Goal: Find contact information: Find contact information

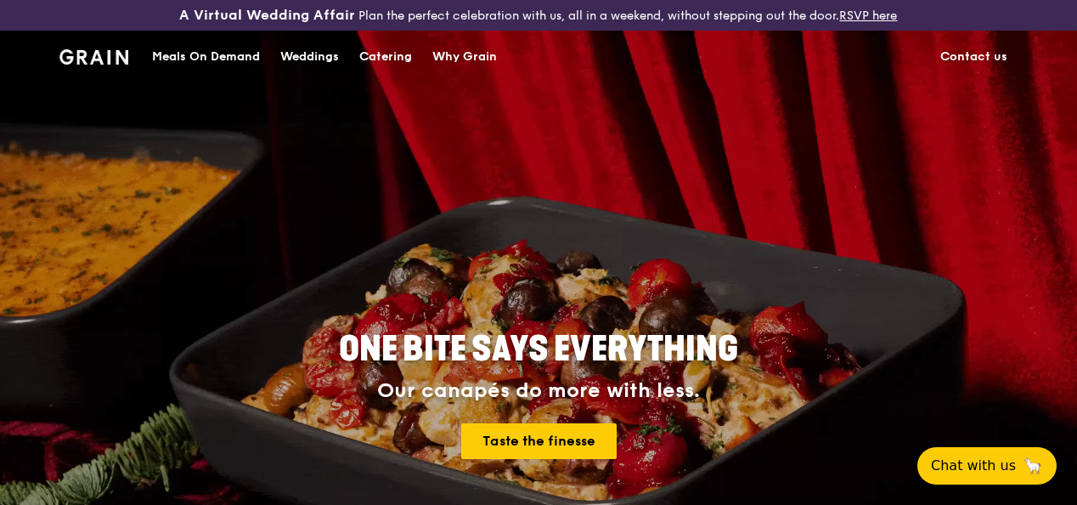
click at [982, 71] on link "Contact us" at bounding box center [974, 56] width 88 height 51
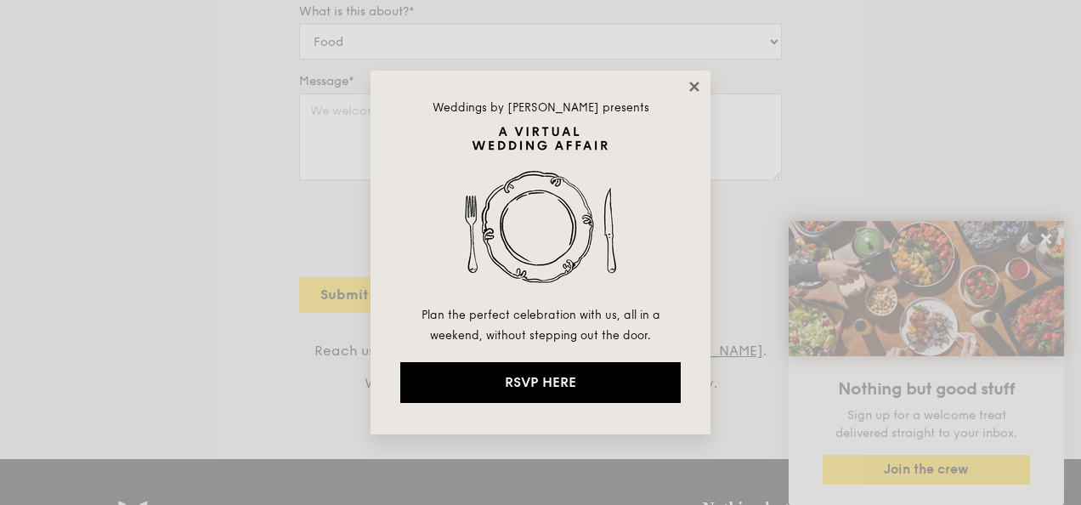
click at [692, 80] on icon at bounding box center [694, 86] width 15 height 15
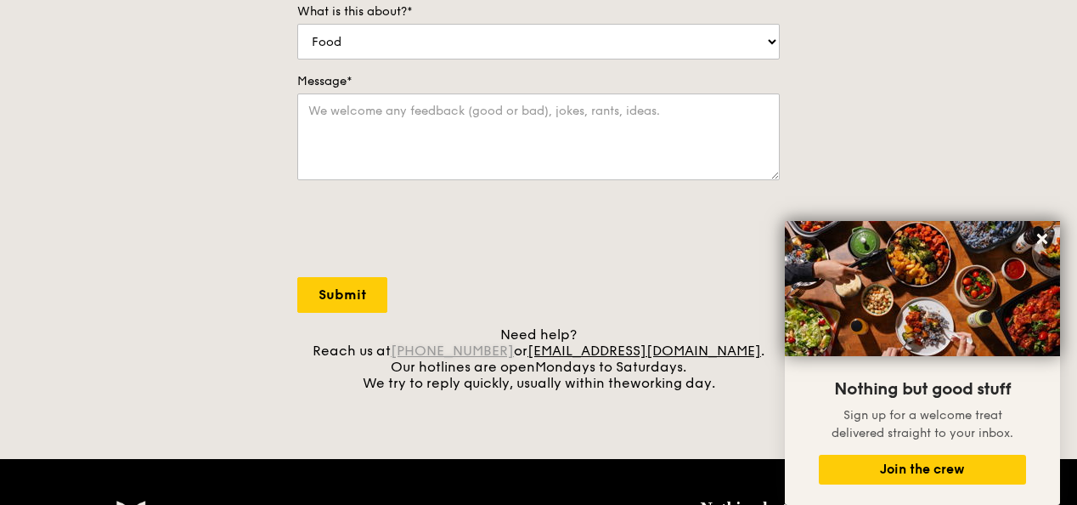
click at [484, 358] on link "+65 3163 5335" at bounding box center [452, 350] width 123 height 16
click at [270, 406] on div "A Virtual Wedding Affair Plan the perfect celebration with us, all in a weekend…" at bounding box center [538, 246] width 1077 height 1431
